Goal: Obtain resource: Obtain resource

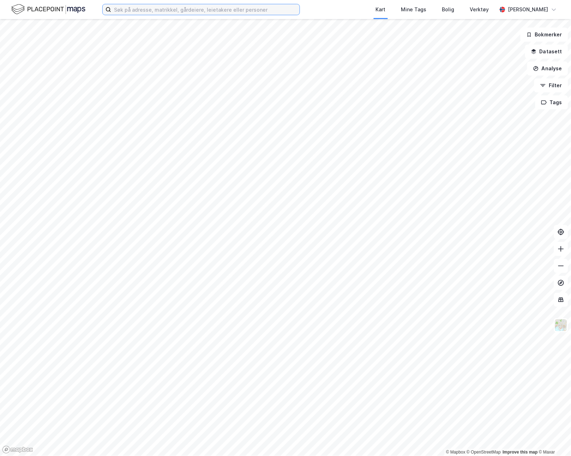
click at [204, 9] on input at bounding box center [205, 9] width 189 height 11
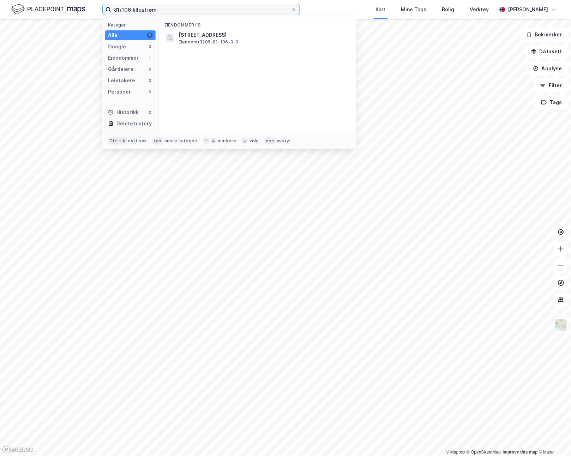
type input "81/106 lillestrøm"
click at [207, 35] on span "[STREET_ADDRESS]" at bounding box center [264, 35] width 170 height 8
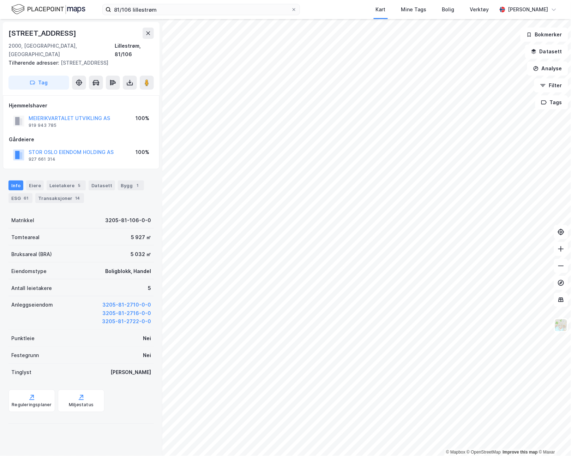
click at [128, 79] on icon at bounding box center [129, 82] width 7 height 7
click at [91, 94] on div "Last ned grunnbok" at bounding box center [95, 97] width 41 height 6
